Goal: Find contact information: Find contact information

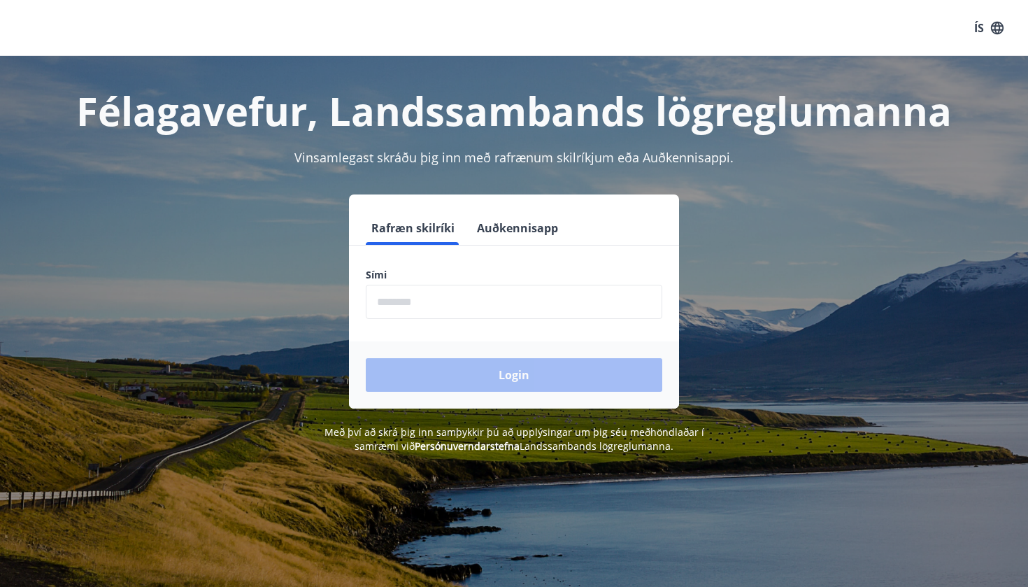
click at [464, 322] on form "Rafræn skilríki Auðkennisapp Sími ​ Login" at bounding box center [514, 309] width 330 height 197
click at [456, 307] on input "phone" at bounding box center [514, 302] width 296 height 34
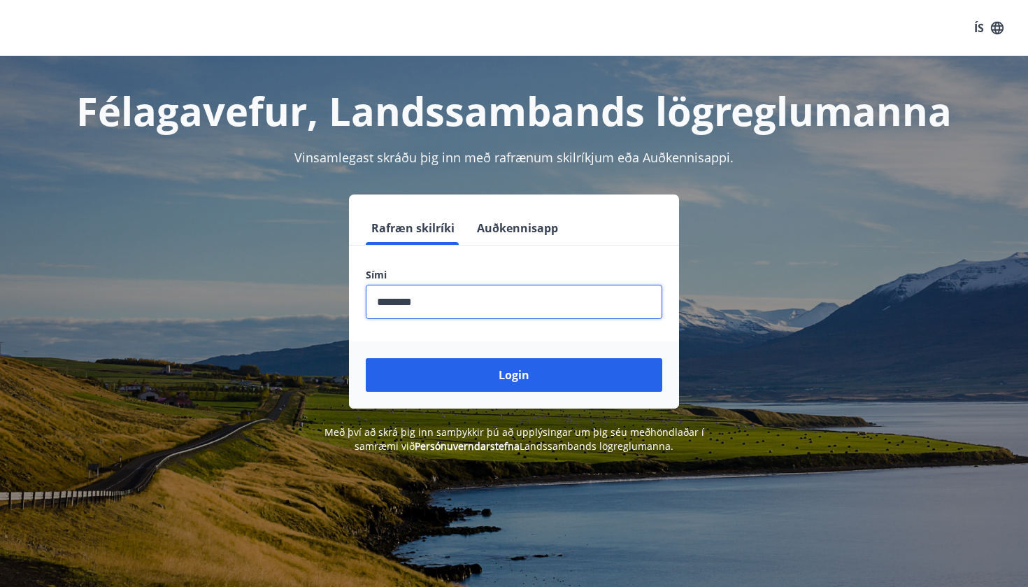
type input "********"
click at [514, 375] on button "Login" at bounding box center [514, 375] width 296 height 34
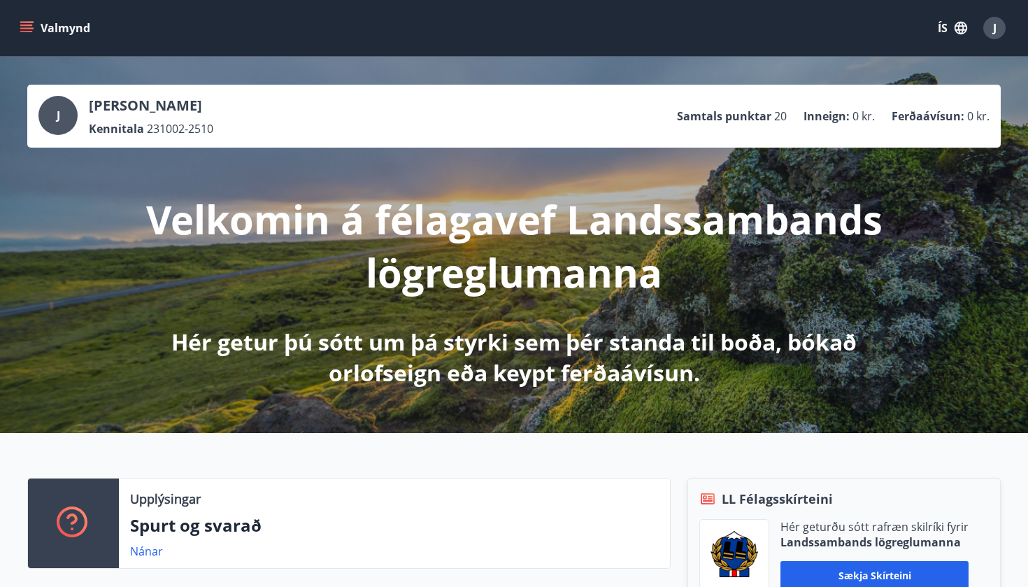
click at [33, 24] on button "Valmynd" at bounding box center [56, 27] width 79 height 25
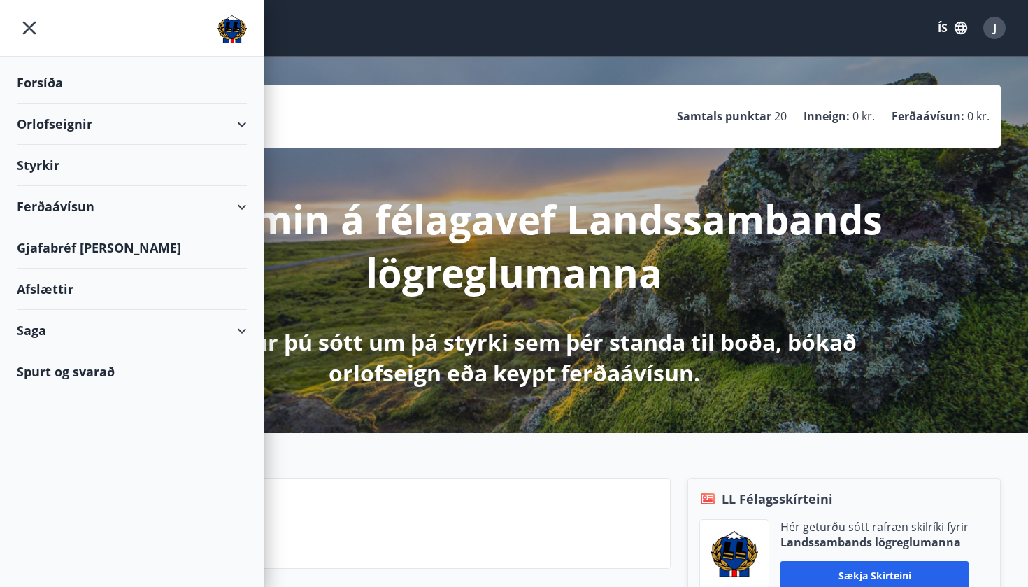
click at [45, 103] on div "Styrkir" at bounding box center [132, 82] width 230 height 41
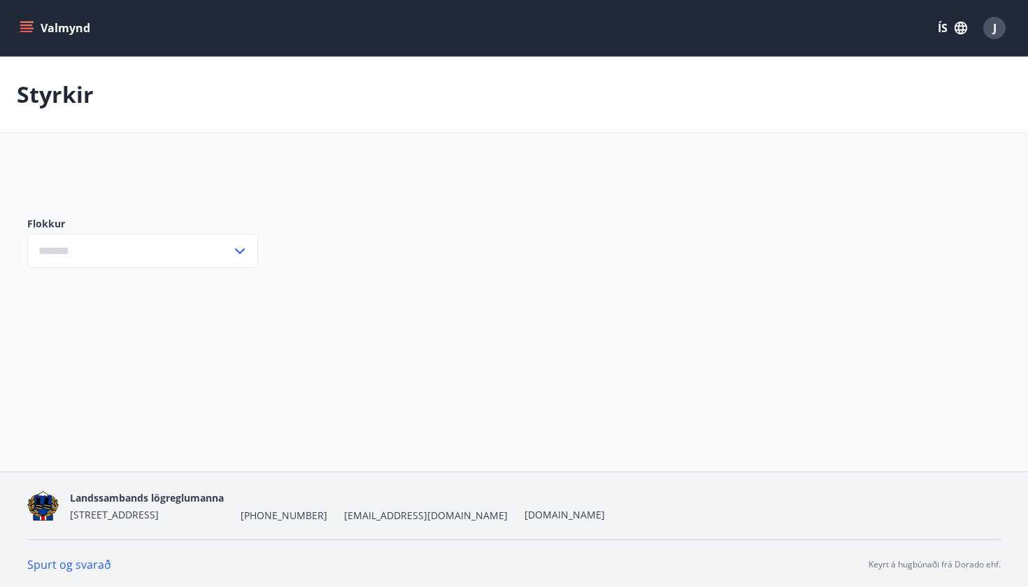
type input "***"
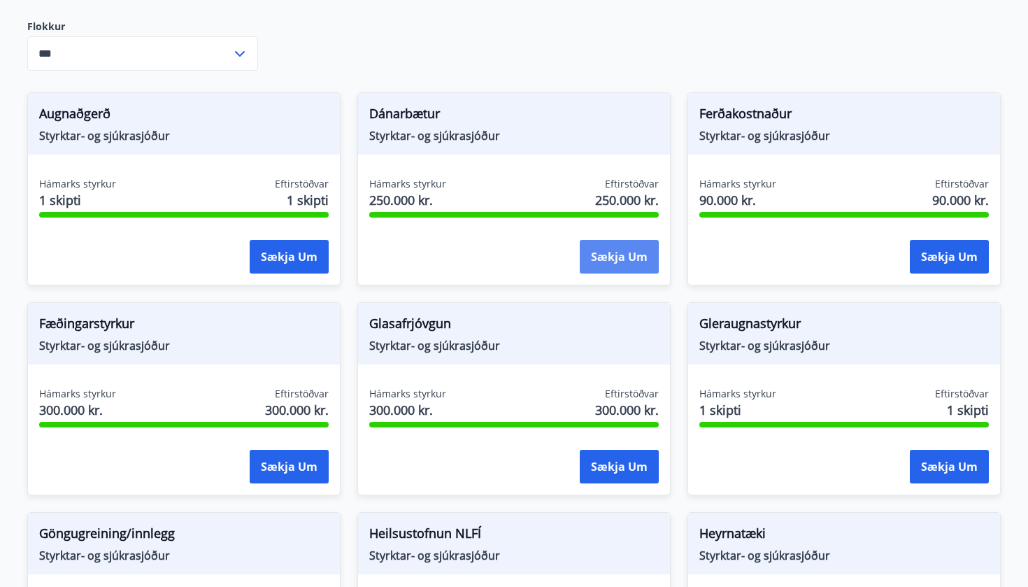
scroll to position [186, 0]
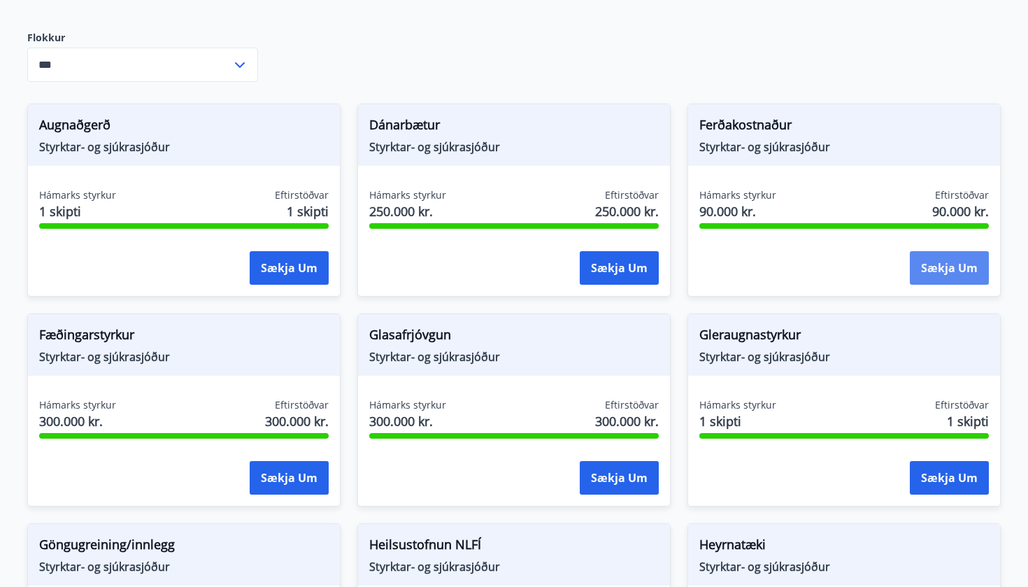
click at [959, 268] on button "Sækja um" at bounding box center [948, 268] width 79 height 34
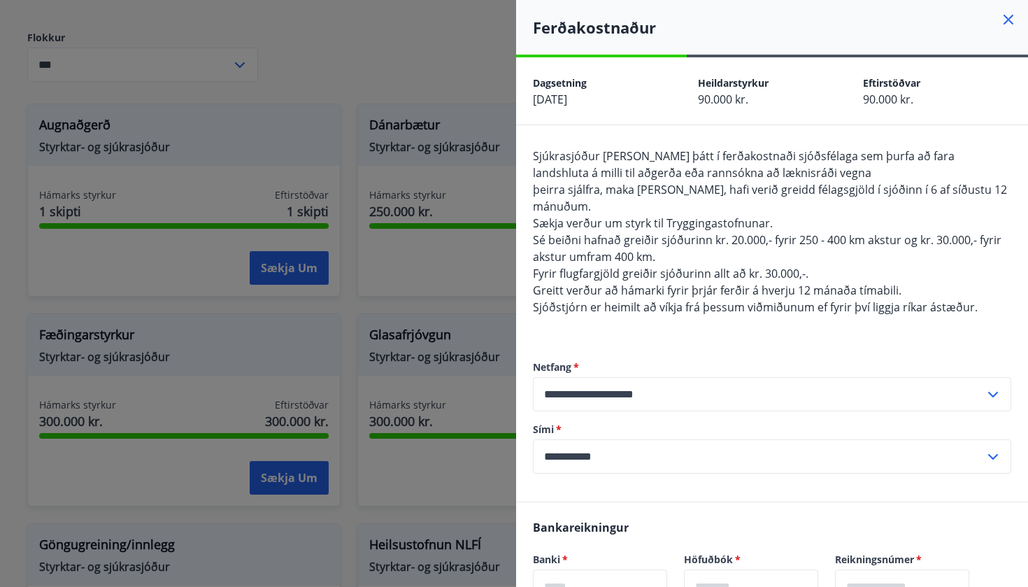
scroll to position [0, 0]
click at [477, 66] on div at bounding box center [514, 293] width 1028 height 587
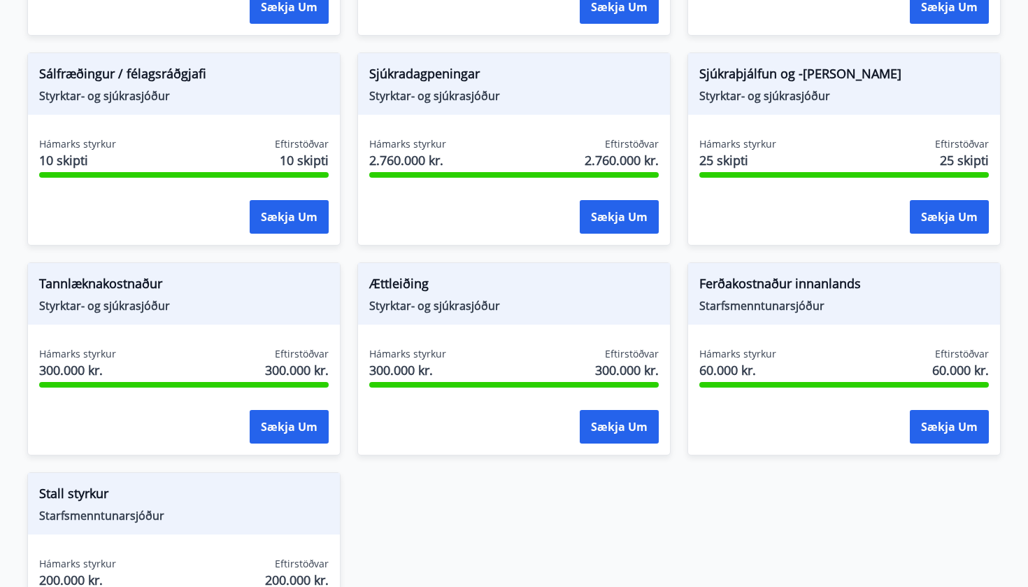
scroll to position [1076, 0]
click at [928, 431] on button "Sækja um" at bounding box center [948, 427] width 79 height 34
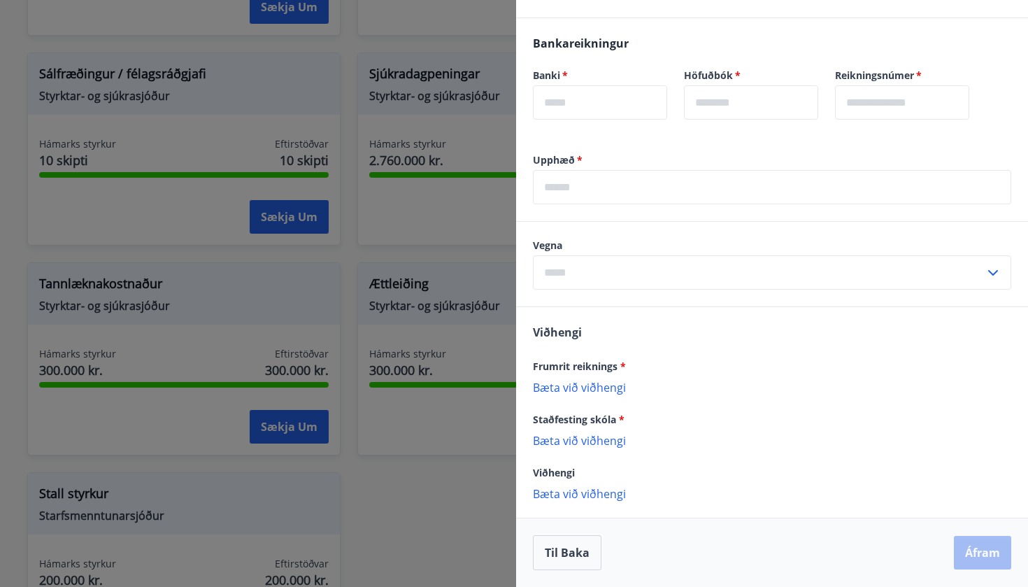
scroll to position [80, 0]
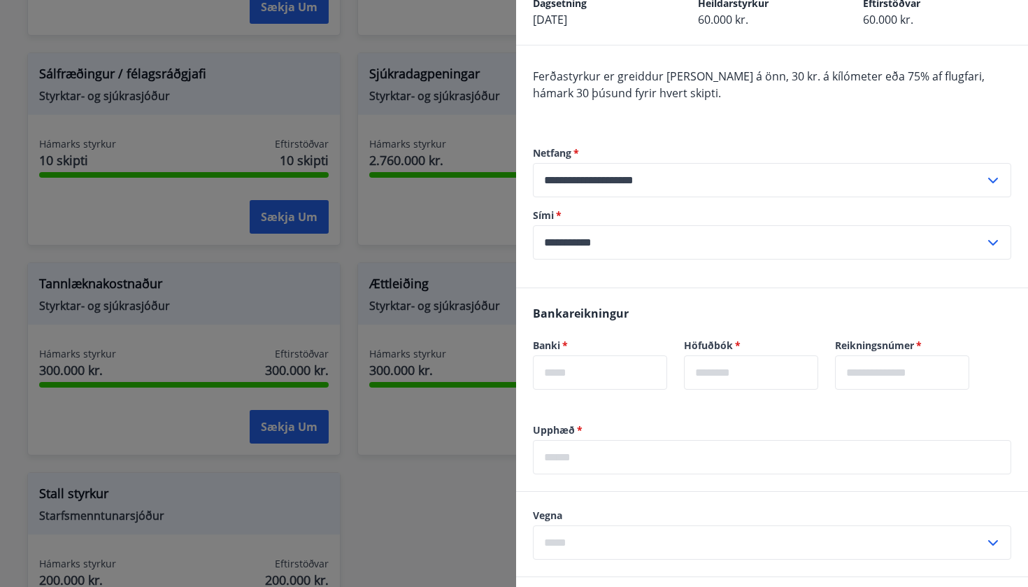
click at [482, 240] on div at bounding box center [514, 293] width 1028 height 587
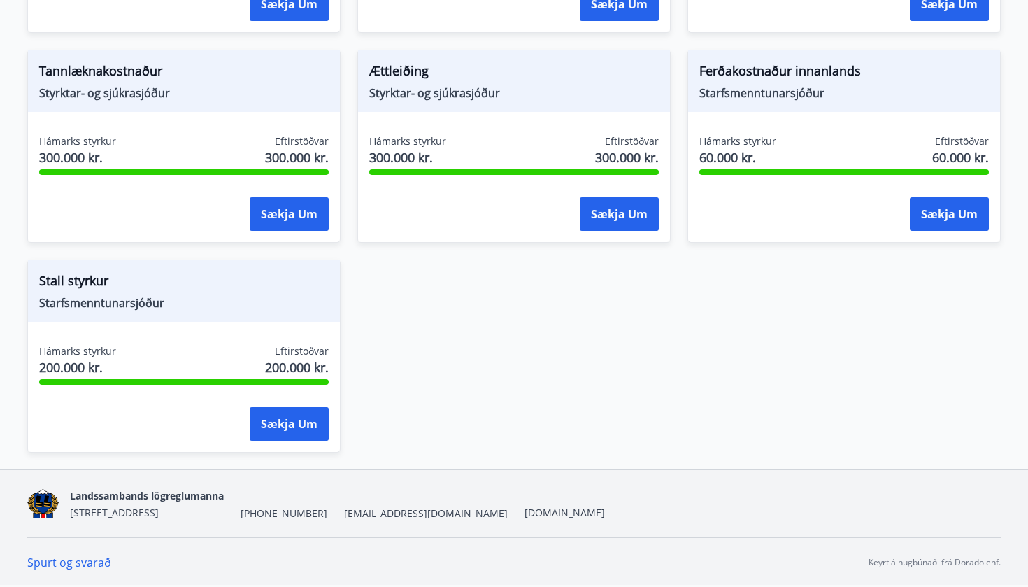
scroll to position [1288, 0]
click at [296, 417] on button "Sækja um" at bounding box center [289, 424] width 79 height 34
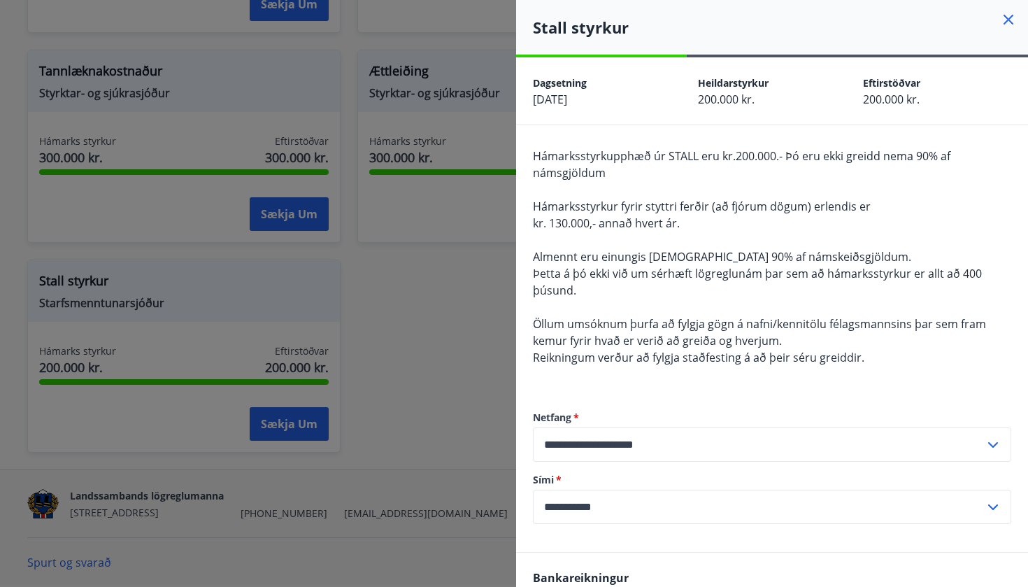
click at [431, 304] on div at bounding box center [514, 293] width 1028 height 587
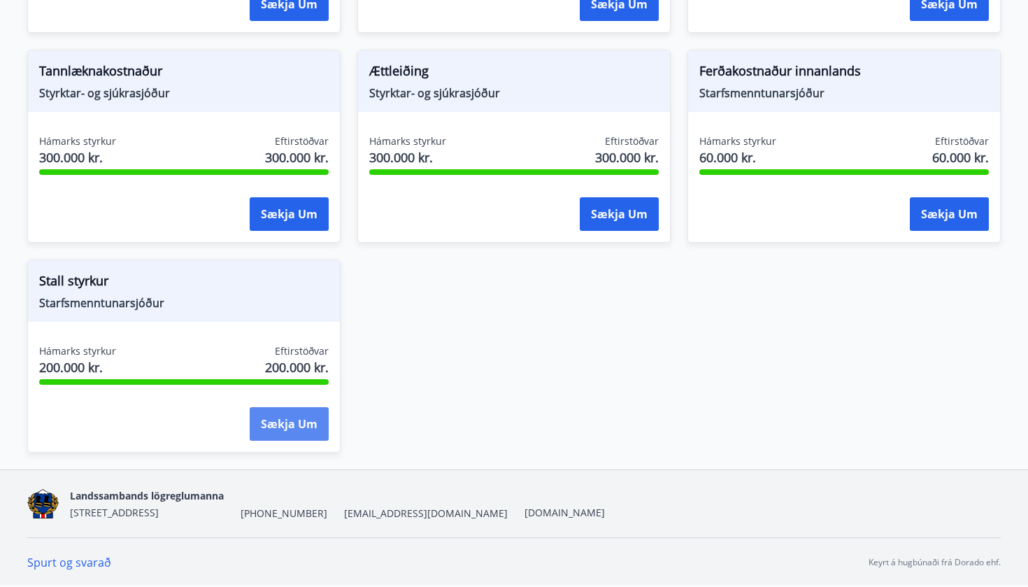
click at [302, 409] on button "Sækja um" at bounding box center [289, 424] width 79 height 34
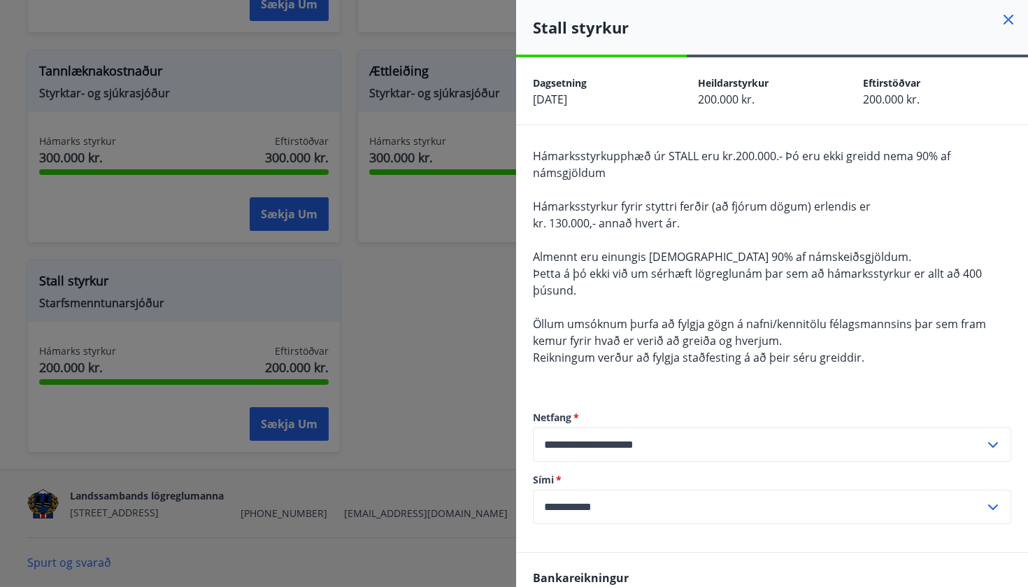
click at [452, 318] on div at bounding box center [514, 293] width 1028 height 587
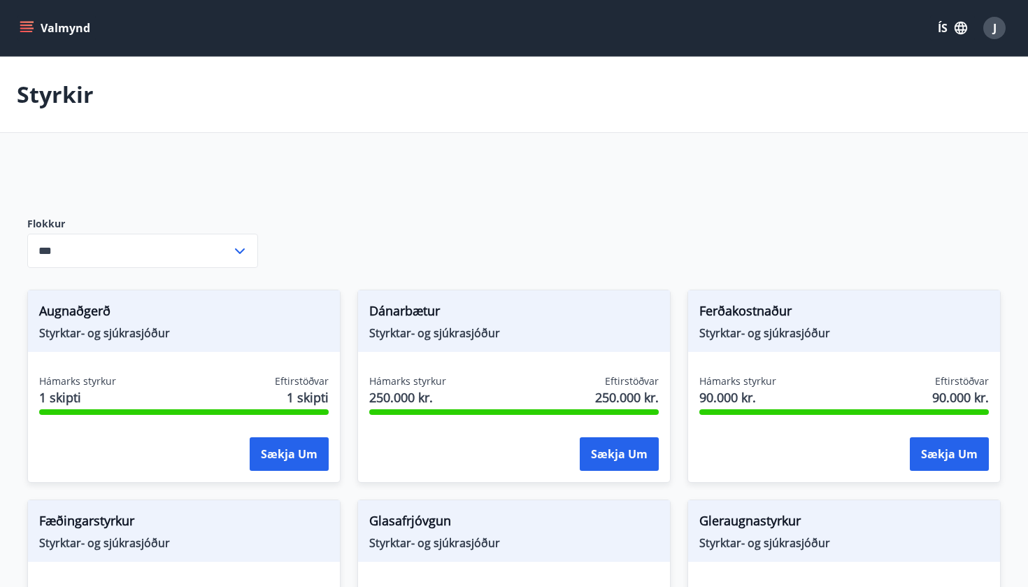
scroll to position [0, 0]
click at [41, 26] on button "Valmynd" at bounding box center [56, 27] width 79 height 25
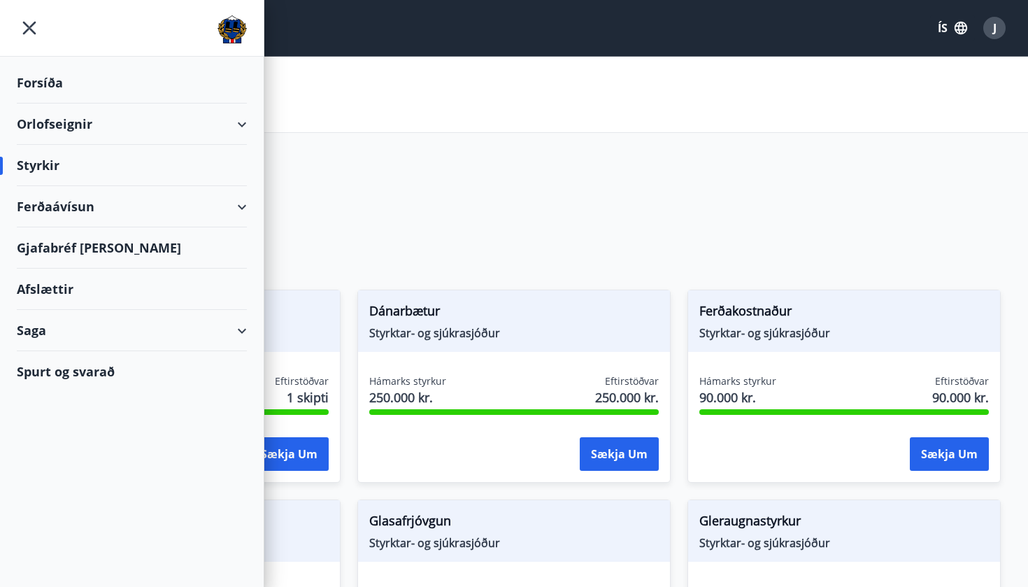
click at [75, 250] on div "Gjafabréf [PERSON_NAME]" at bounding box center [132, 247] width 230 height 41
click at [52, 287] on div "Afslættir" at bounding box center [132, 288] width 230 height 41
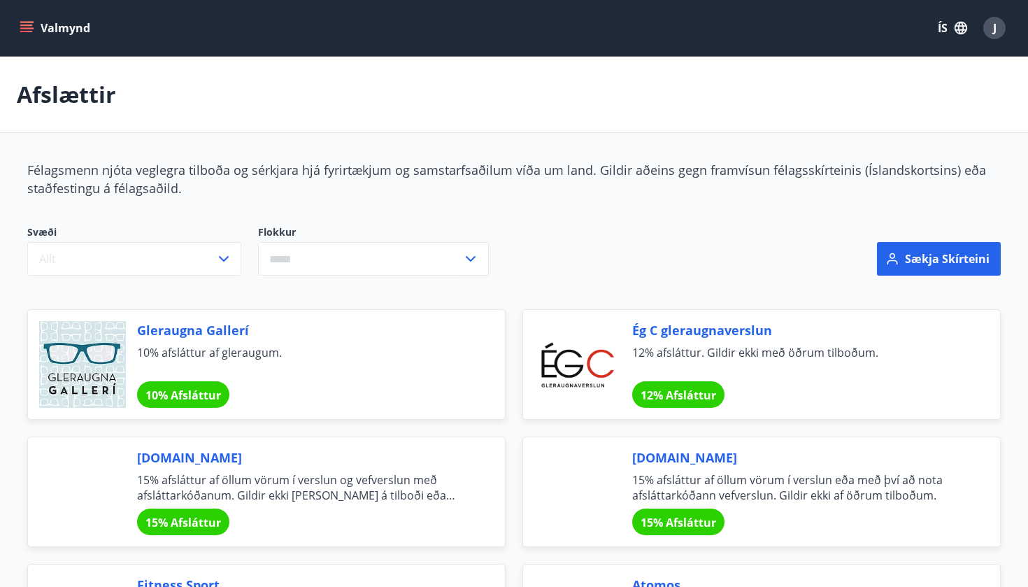
scroll to position [73, 0]
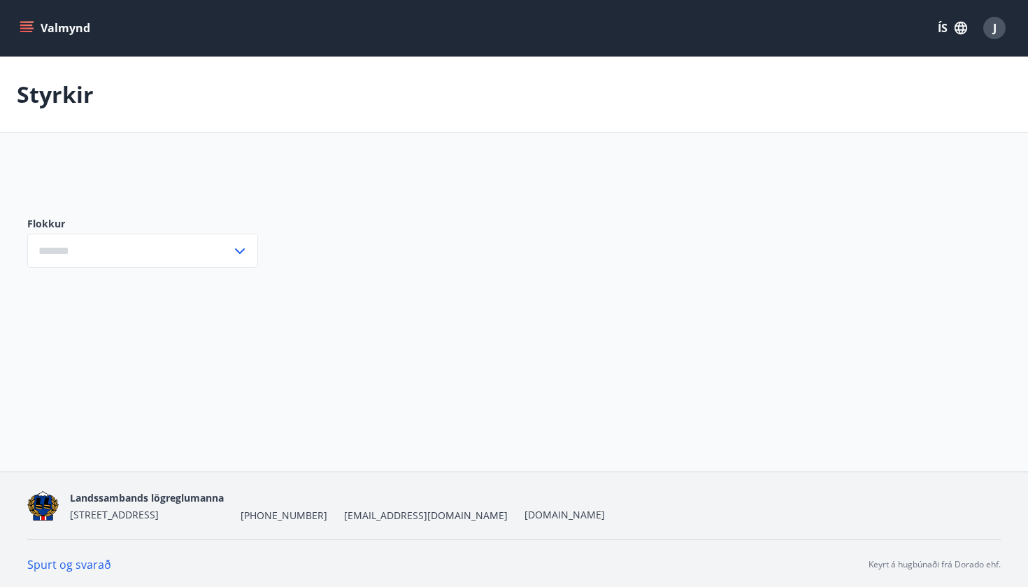
type input "***"
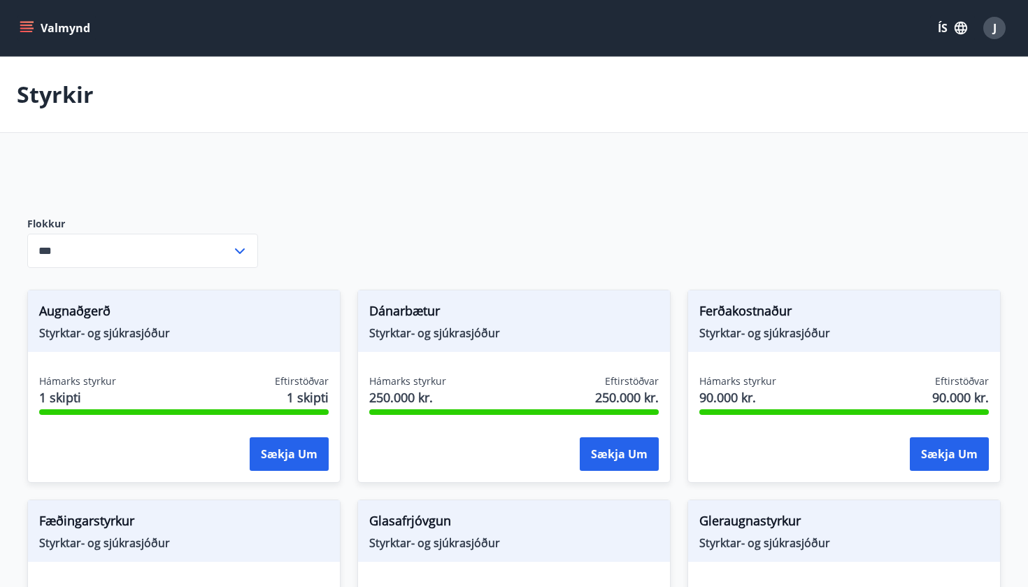
click at [35, 31] on button "Valmynd" at bounding box center [56, 27] width 79 height 25
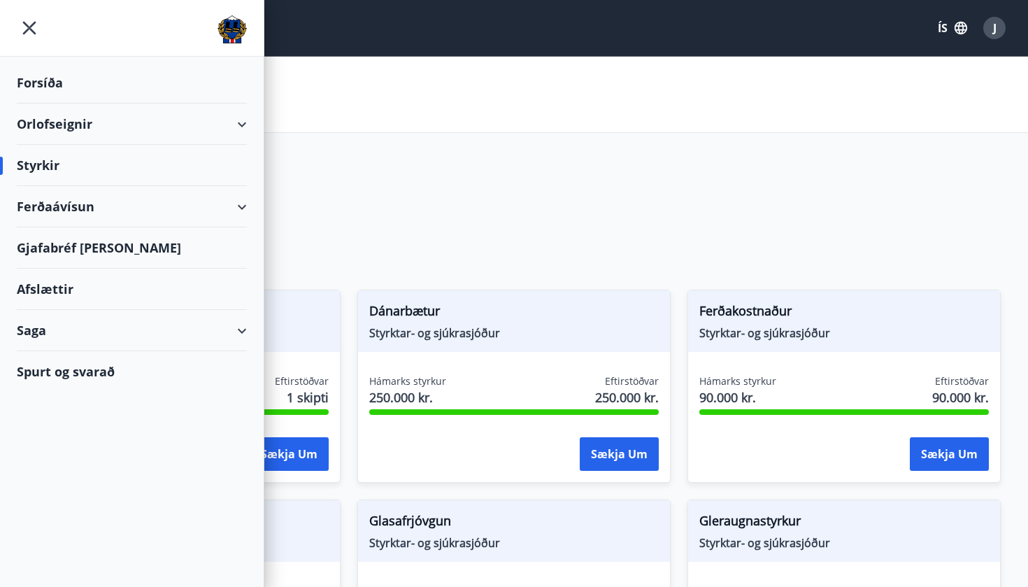
click at [103, 375] on div "Spurt og svarað" at bounding box center [132, 371] width 230 height 41
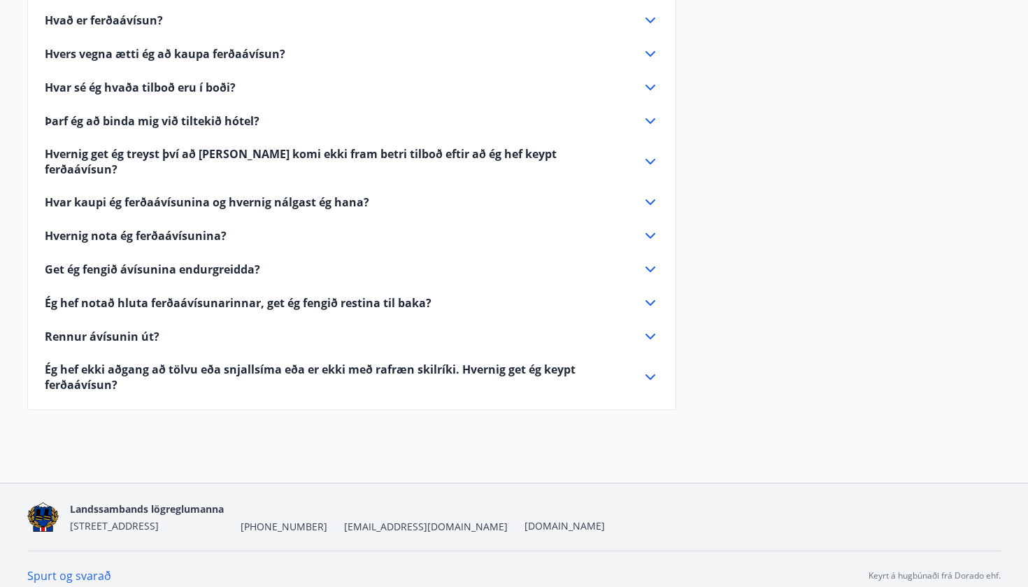
scroll to position [441, 0]
click at [376, 520] on span "[EMAIL_ADDRESS][DOMAIN_NAME]" at bounding box center [426, 527] width 164 height 14
copy span "[EMAIL_ADDRESS][DOMAIN_NAME]"
